Goal: Transaction & Acquisition: Purchase product/service

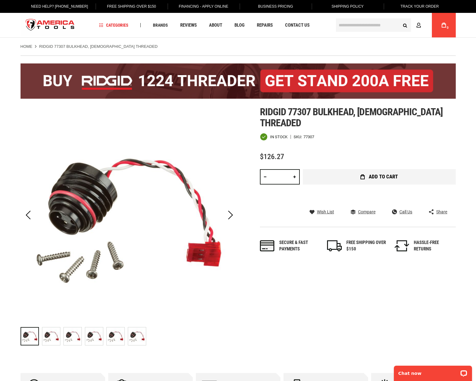
click at [373, 174] on span "Add to Cart" at bounding box center [382, 176] width 29 height 5
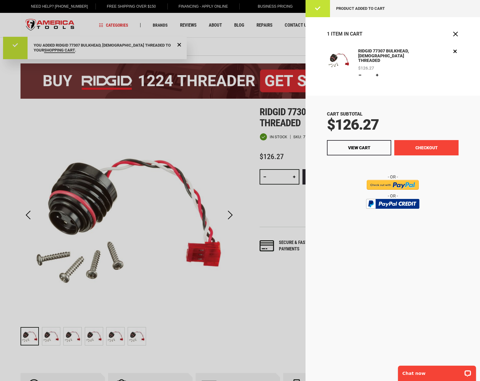
click at [424, 145] on button "Checkout" at bounding box center [426, 147] width 64 height 15
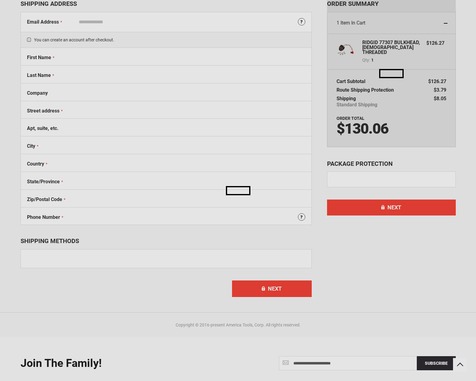
select select "**"
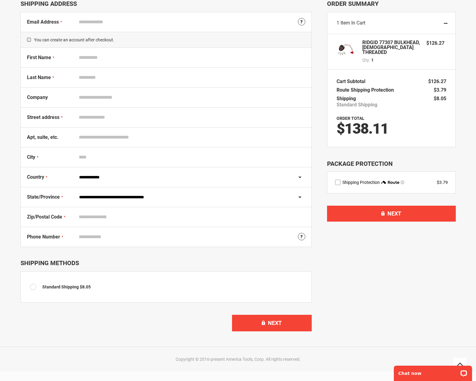
click at [299, 177] on select "**********" at bounding box center [190, 177] width 229 height 12
